Goal: Transaction & Acquisition: Purchase product/service

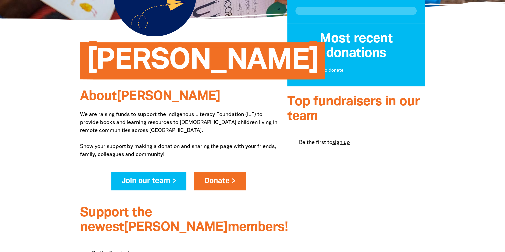
scroll to position [155, 0]
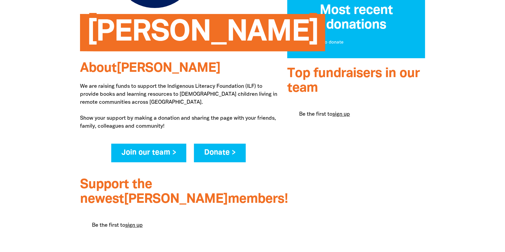
click at [219, 153] on link "Donate >" at bounding box center [220, 152] width 52 height 19
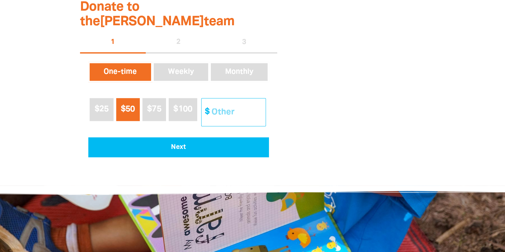
click at [227, 105] on input "Other Amount" at bounding box center [236, 112] width 59 height 28
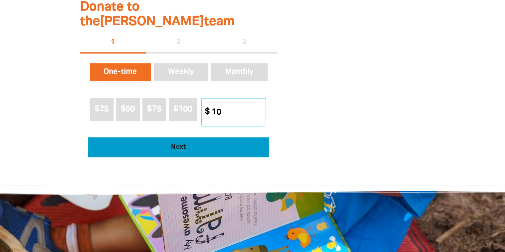
type input "10"
click at [222, 144] on span "Next" at bounding box center [178, 147] width 162 height 7
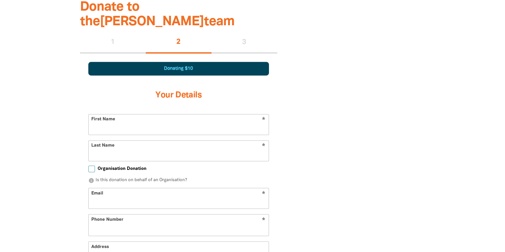
scroll to position [415, 0]
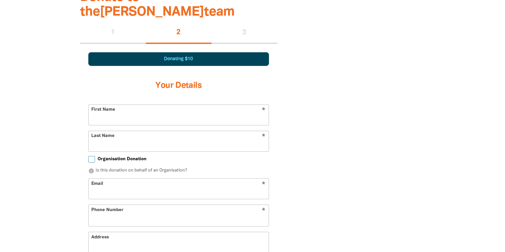
select select "AU"
click at [206, 106] on input "First Name" at bounding box center [179, 115] width 180 height 20
type input "[PERSON_NAME]"
click at [202, 131] on input "Last Name" at bounding box center [179, 141] width 180 height 20
type input "[PERSON_NAME]"
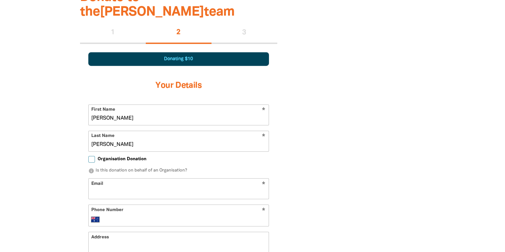
click at [110, 178] on input "Email" at bounding box center [179, 188] width 180 height 20
type input "bronwenpickford@gmail.com"
type input "+61 431 994 435"
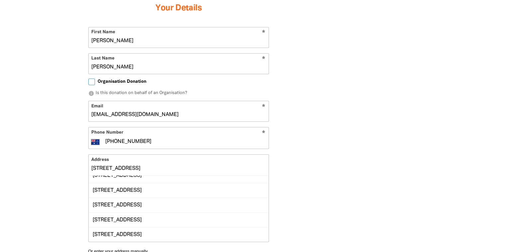
scroll to position [0, 0]
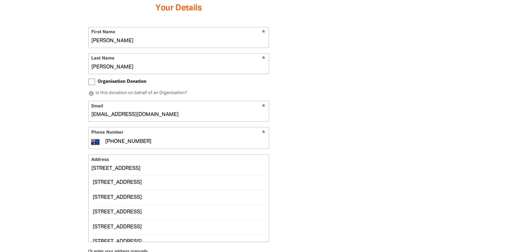
click at [184, 219] on div "79 Durham Road, SURREY HILLS VIC 3127" at bounding box center [179, 226] width 180 height 15
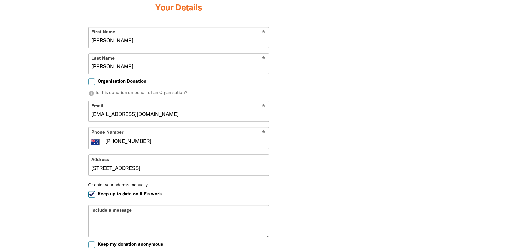
type input "79 Durham Road, SURREY HILLS VIC 3127"
click at [89, 191] on input "Keep up to date on ILF's work" at bounding box center [91, 194] width 7 height 7
checkbox input "false"
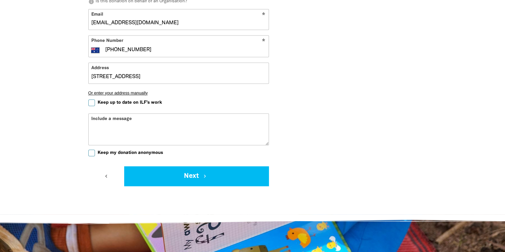
scroll to position [647, 0]
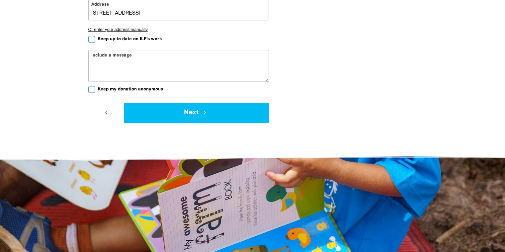
click at [118, 50] on div "Include a message" at bounding box center [178, 66] width 181 height 32
click at [153, 50] on div "Include a message" at bounding box center [178, 66] width 181 height 32
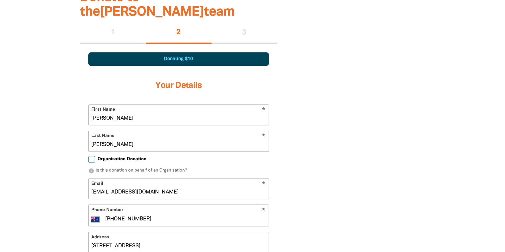
scroll to position [570, 0]
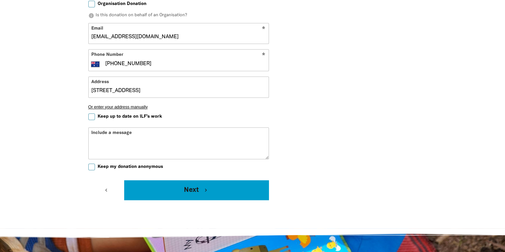
click at [221, 180] on button "Next chevron_right" at bounding box center [196, 190] width 144 height 20
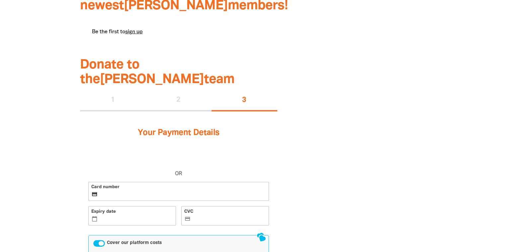
scroll to position [330, 0]
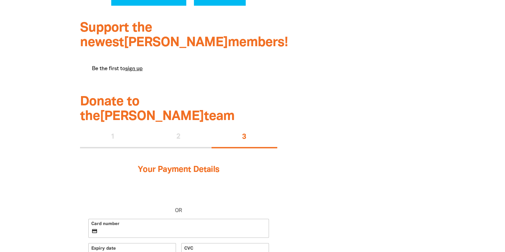
scroll to position [310, 0]
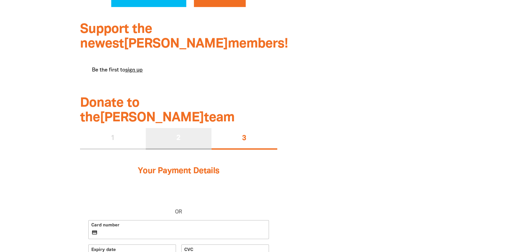
click at [187, 128] on div "2" at bounding box center [179, 138] width 66 height 21
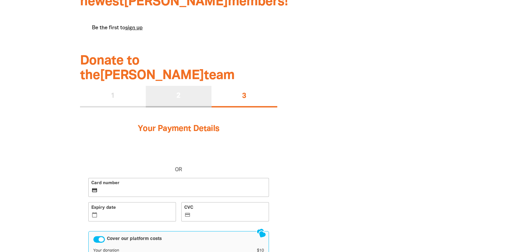
select select "AU"
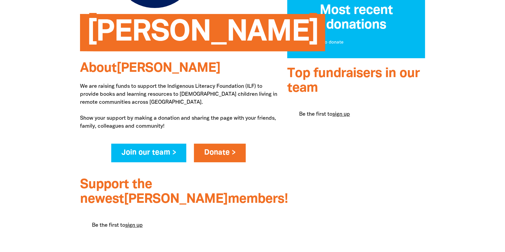
scroll to position [387, 0]
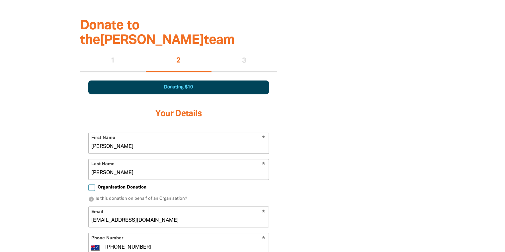
click at [214, 80] on div "Donating $10" at bounding box center [178, 87] width 181 height 14
click at [121, 56] on div "1" at bounding box center [113, 60] width 66 height 21
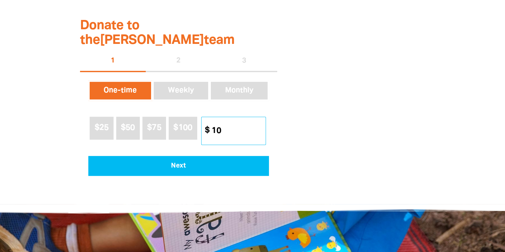
click at [216, 117] on input "10" at bounding box center [236, 131] width 59 height 28
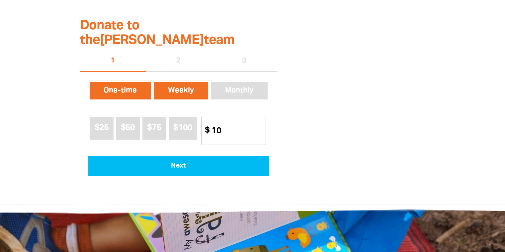
click at [175, 80] on button "Weekly" at bounding box center [180, 90] width 57 height 21
click at [126, 80] on button "One-time" at bounding box center [120, 90] width 64 height 21
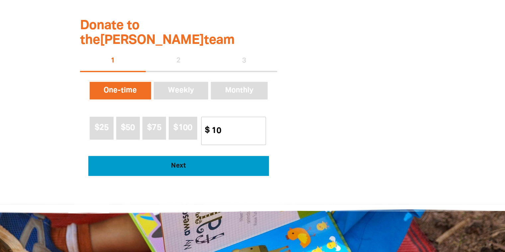
click at [152, 162] on span "Next" at bounding box center [178, 165] width 162 height 7
select select "AU"
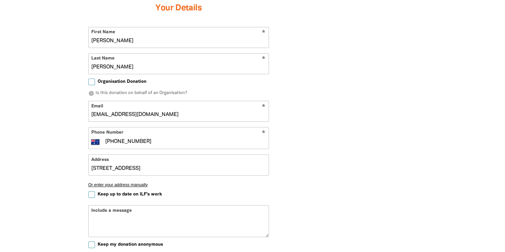
scroll to position [570, 0]
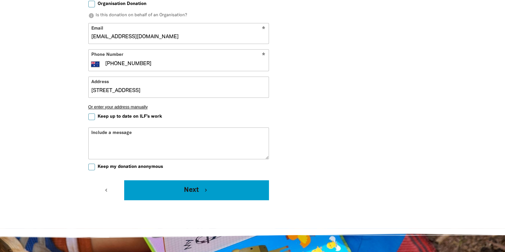
click at [172, 180] on button "Next chevron_right" at bounding box center [196, 190] width 144 height 20
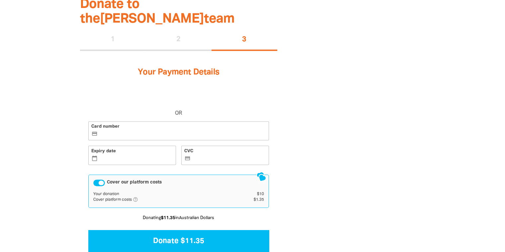
scroll to position [407, 0]
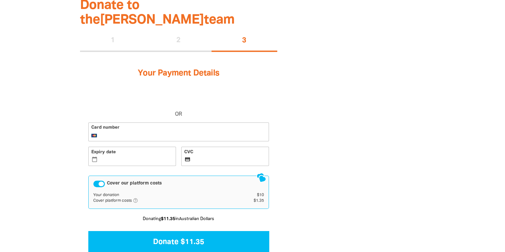
click at [98, 180] on div "Cover our platform costs" at bounding box center [99, 183] width 12 height 7
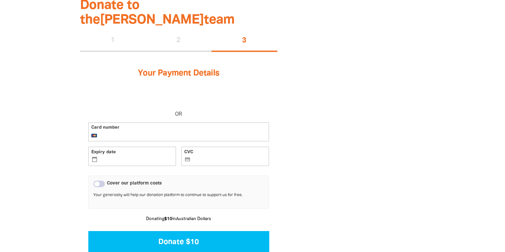
scroll to position [485, 0]
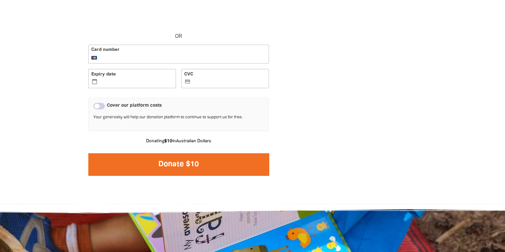
click at [205, 153] on button "Donate $10" at bounding box center [178, 164] width 181 height 22
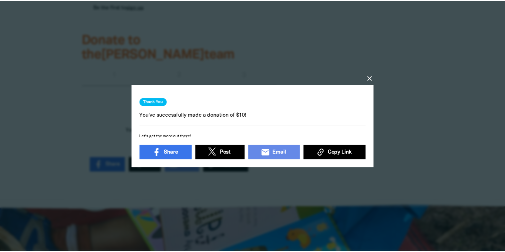
scroll to position [354, 0]
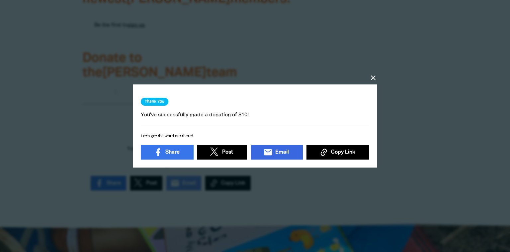
click at [284, 149] on span "Email" at bounding box center [282, 152] width 14 height 8
click at [423, 181] on div at bounding box center [255, 126] width 510 height 252
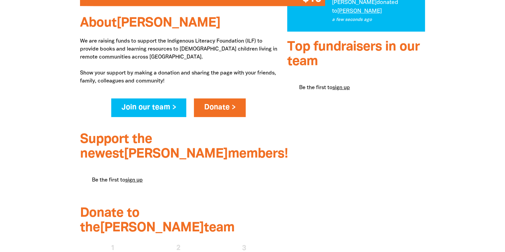
scroll to position [0, 0]
